Goal: Check status

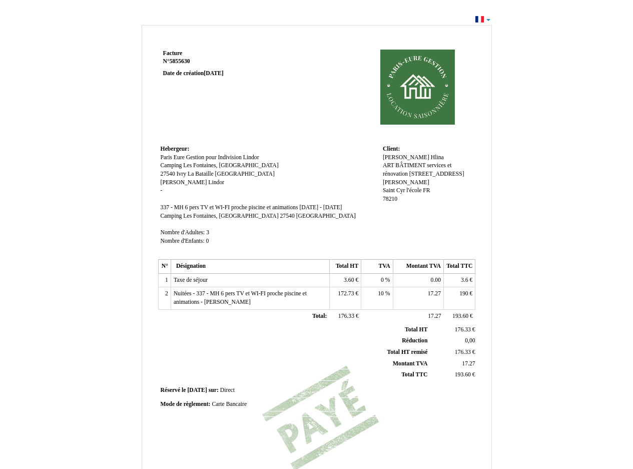
click at [207, 203] on td "Hebergeur: Hebergeur: Paris Eure Gestion pour Indivision Lindor Paris Eure Gest…" at bounding box center [269, 200] width 222 height 114
click at [208, 207] on span "337 - MH 6 pers TV et WI-FI proche piscine et animations" at bounding box center [230, 207] width 138 height 7
